Goal: Obtain resource: Download file/media

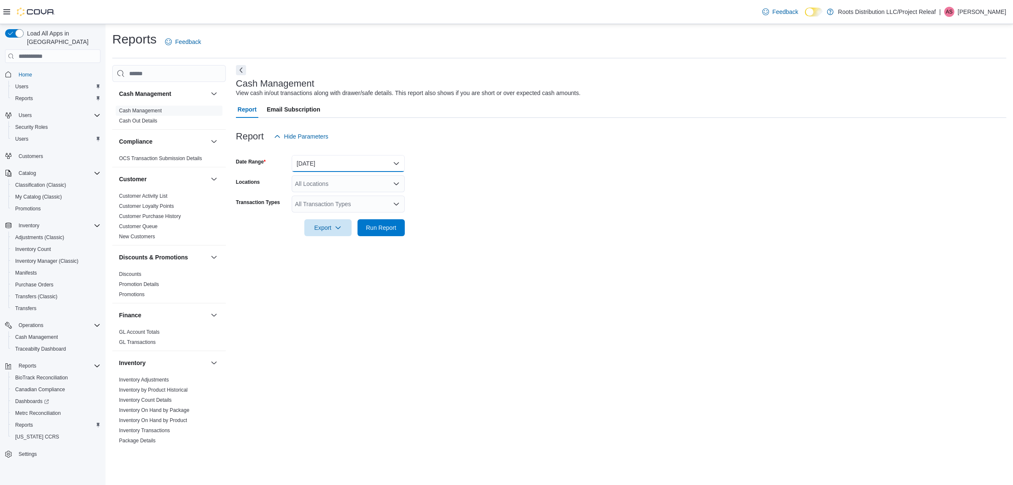
click at [342, 165] on button "[DATE]" at bounding box center [348, 163] width 113 height 17
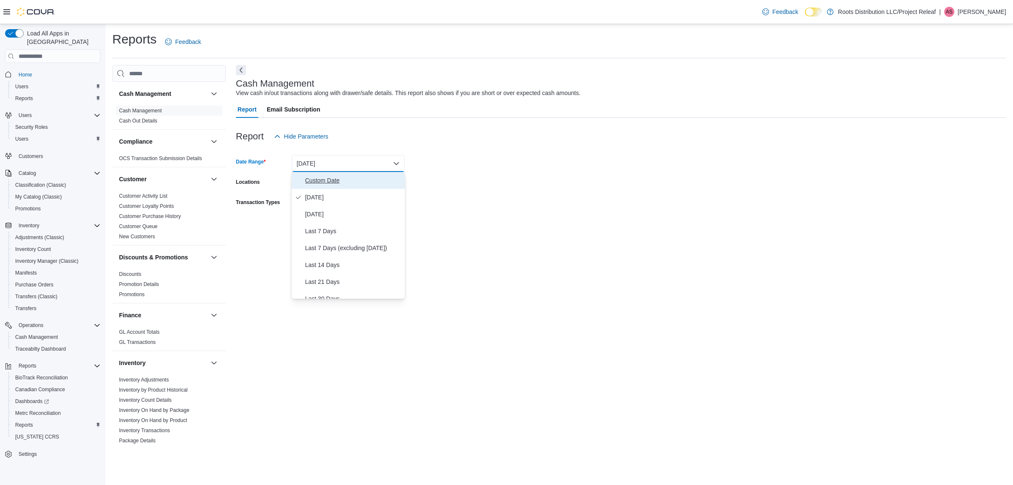
click at [340, 182] on span "Custom Date" at bounding box center [353, 180] width 96 height 10
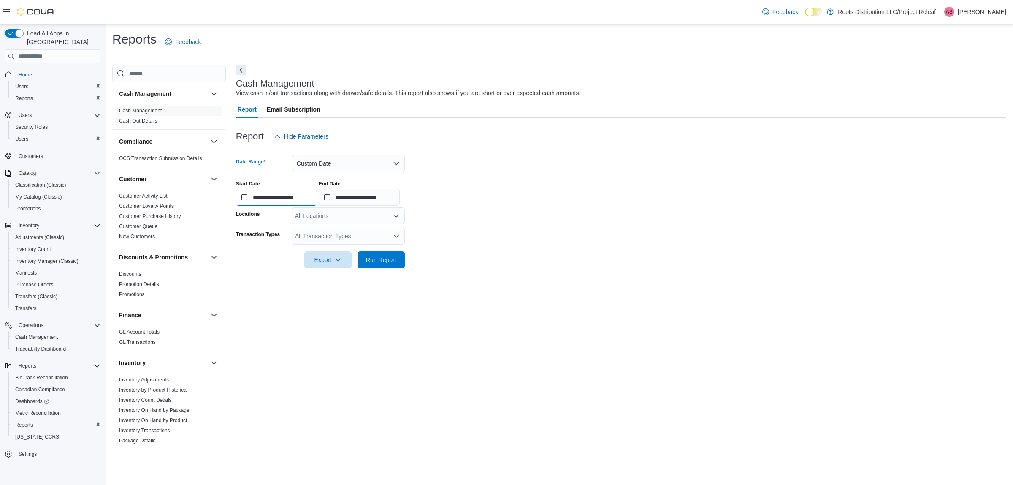
click at [311, 203] on input "**********" at bounding box center [276, 197] width 81 height 17
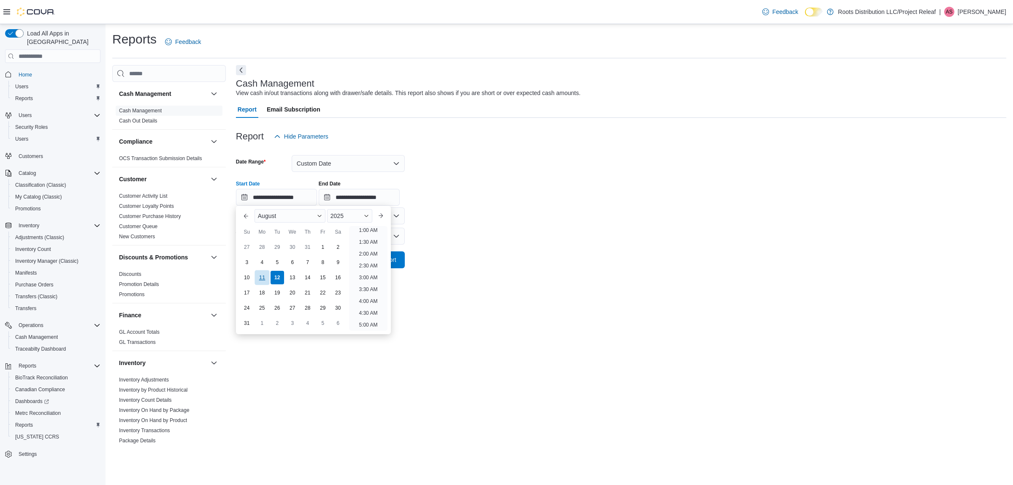
click at [263, 283] on div "11" at bounding box center [262, 277] width 15 height 15
click at [376, 290] on li "7:00 AM" at bounding box center [367, 291] width 25 height 10
type input "**********"
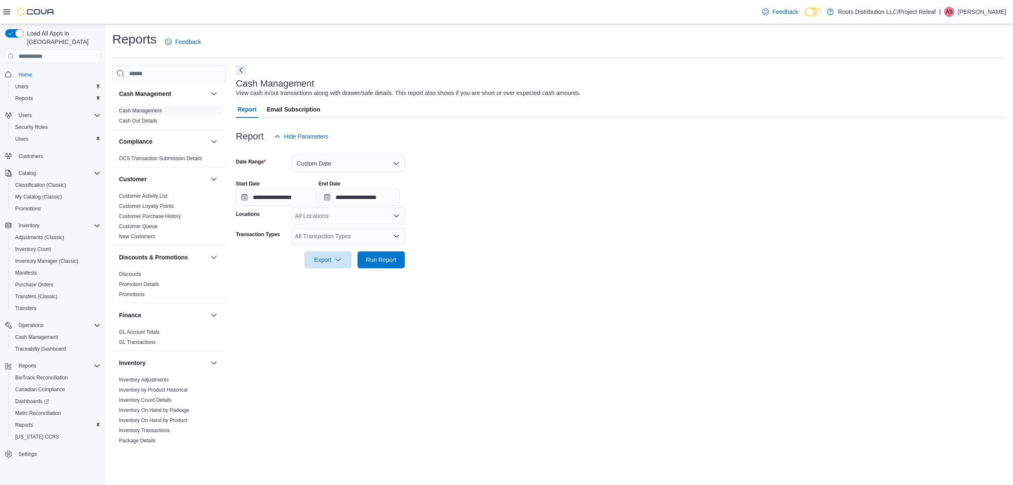
click at [385, 244] on div "All Transaction Types" at bounding box center [348, 235] width 113 height 17
click at [389, 263] on span "Safe Close" at bounding box center [348, 262] width 103 height 8
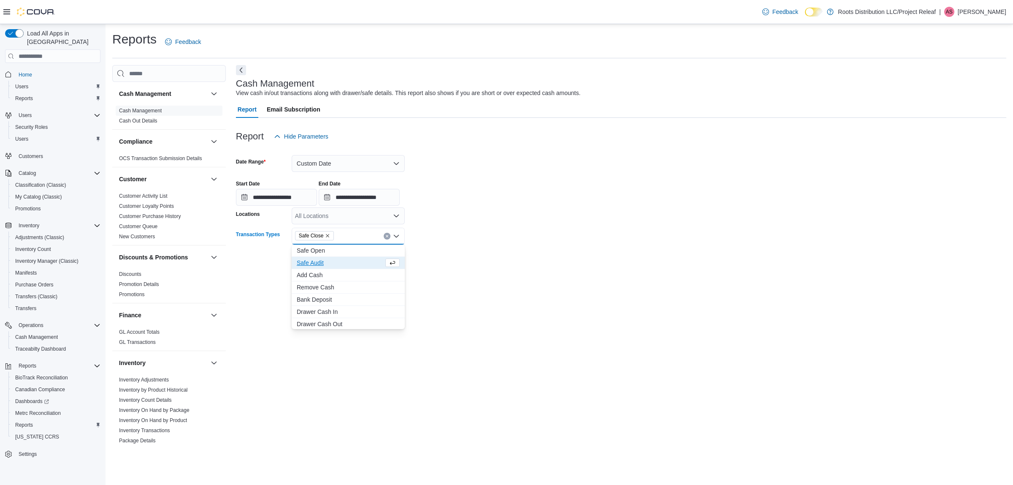
click at [386, 238] on button "Clear input" at bounding box center [387, 236] width 7 height 7
click at [422, 244] on div at bounding box center [621, 247] width 770 height 7
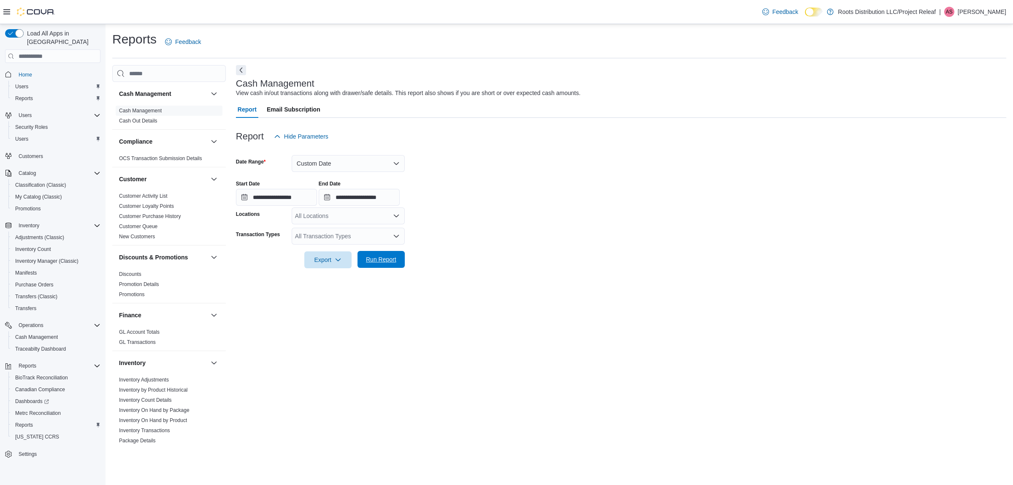
click at [402, 258] on button "Run Report" at bounding box center [380, 259] width 47 height 17
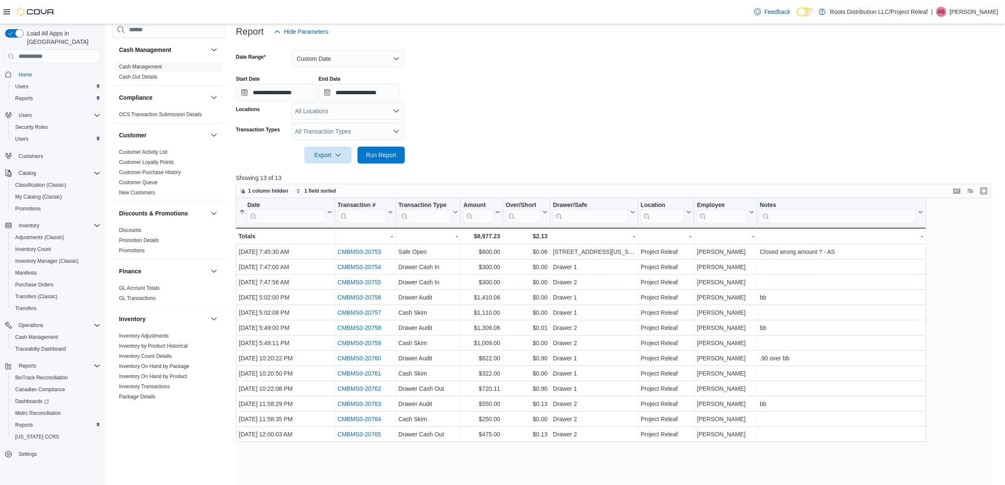
scroll to position [106, 0]
click at [341, 157] on span "Export" at bounding box center [327, 153] width 37 height 17
click at [342, 171] on span "Export to Excel" at bounding box center [329, 171] width 38 height 7
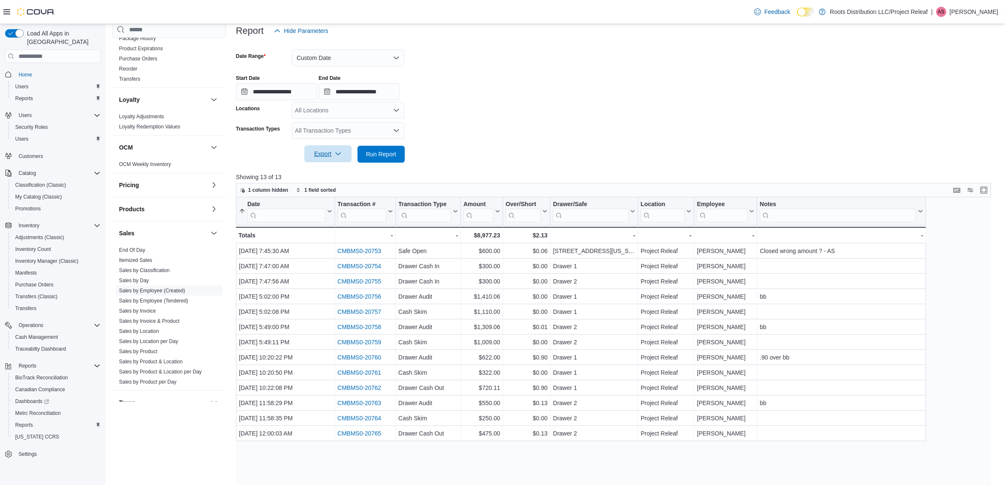
scroll to position [369, 0]
click at [135, 250] on link "End Of Day" at bounding box center [132, 249] width 26 height 6
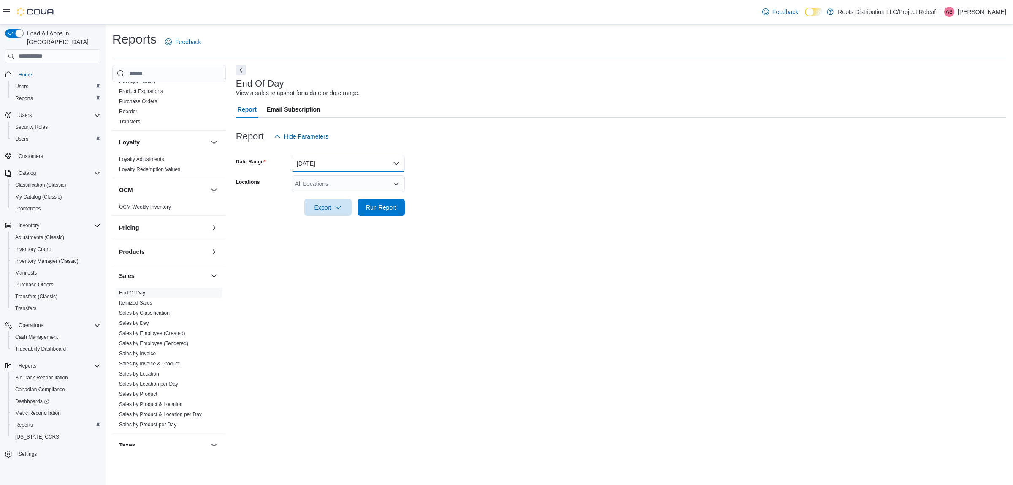
click at [372, 168] on button "[DATE]" at bounding box center [348, 163] width 113 height 17
click at [334, 211] on span "[DATE]" at bounding box center [353, 214] width 96 height 10
click at [384, 210] on span "Run Report" at bounding box center [381, 207] width 30 height 8
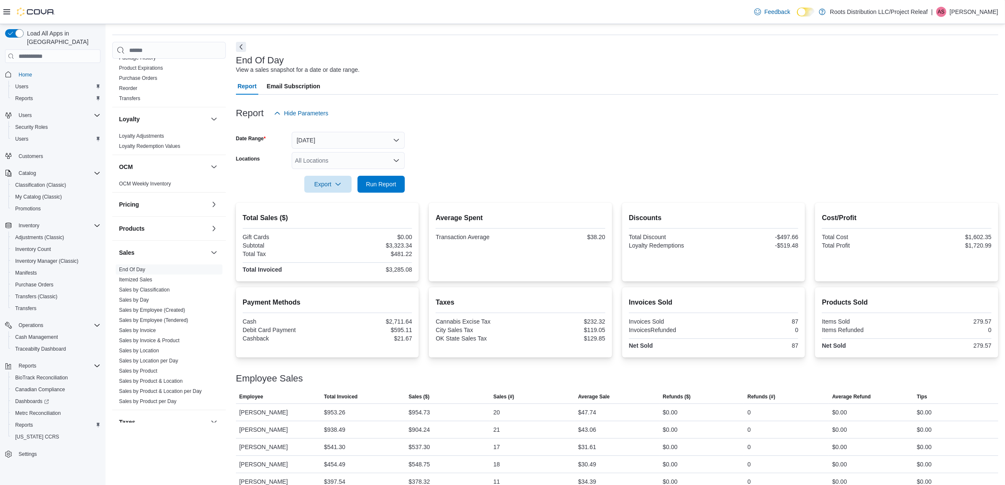
scroll to position [36, 0]
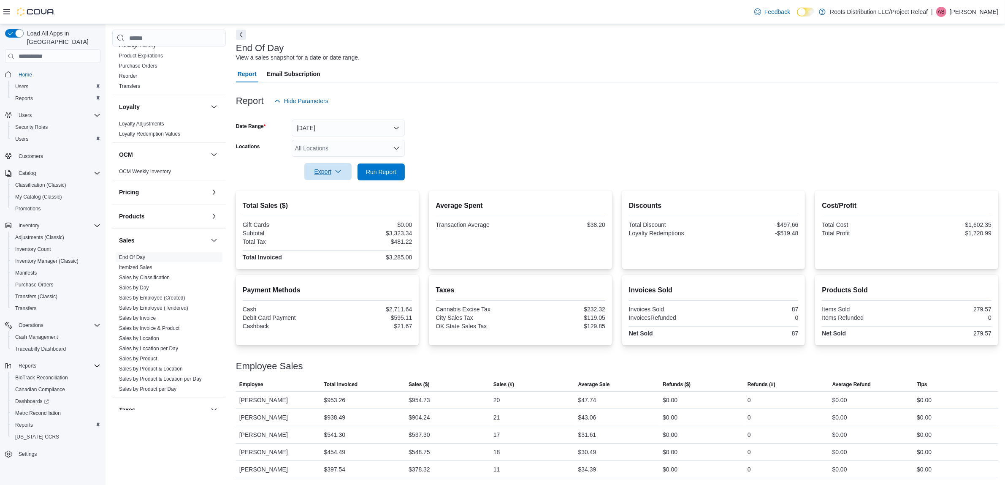
click at [347, 167] on button "Export" at bounding box center [327, 171] width 47 height 17
click at [344, 206] on span "Export to Pdf" at bounding box center [329, 205] width 38 height 7
